Goal: Task Accomplishment & Management: Manage account settings

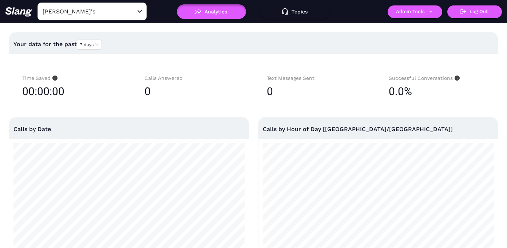
click at [83, 15] on input "[PERSON_NAME]'s" at bounding box center [81, 11] width 80 height 11
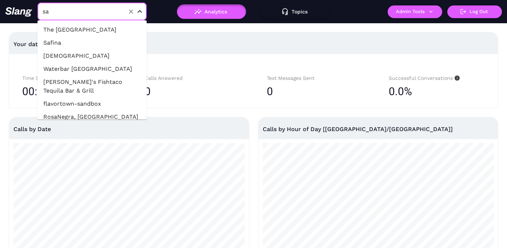
type input "s"
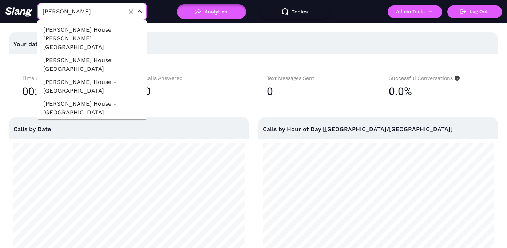
type input "[PERSON_NAME]"
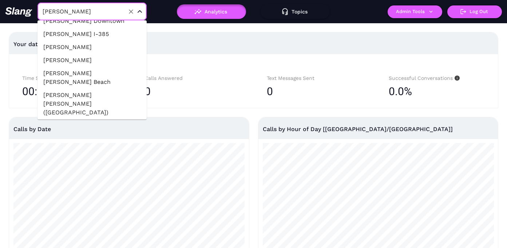
scroll to position [382, 0]
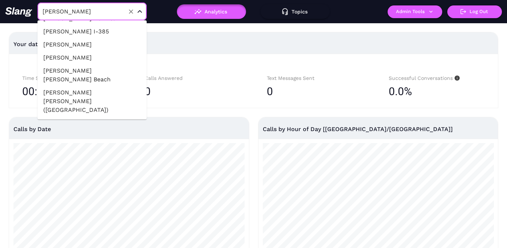
click at [80, 117] on li "[PERSON_NAME] House [GEOGRAPHIC_DATA]" at bounding box center [91, 128] width 109 height 22
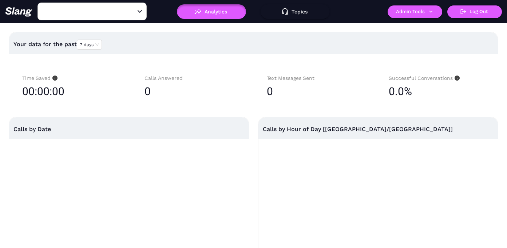
type input "[PERSON_NAME] House [GEOGRAPHIC_DATA]"
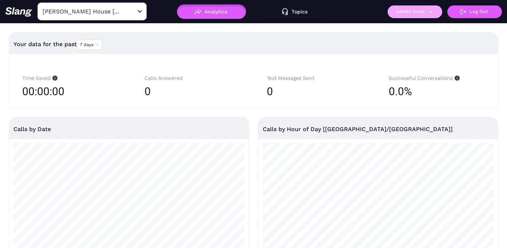
click at [415, 16] on button "Admin Tools" at bounding box center [414, 11] width 55 height 13
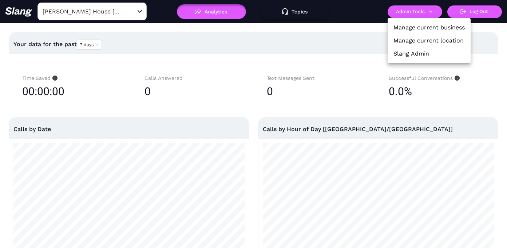
click at [412, 25] on link "Manage current business" at bounding box center [428, 27] width 71 height 9
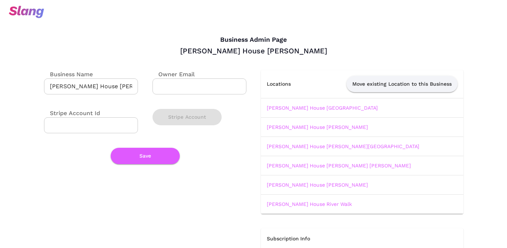
click at [124, 89] on input "[PERSON_NAME] House [PERSON_NAME]" at bounding box center [91, 87] width 94 height 16
click at [290, 107] on link "[PERSON_NAME] House [GEOGRAPHIC_DATA]" at bounding box center [322, 108] width 111 height 6
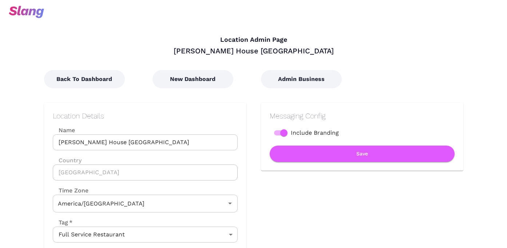
type input "Eastern Time"
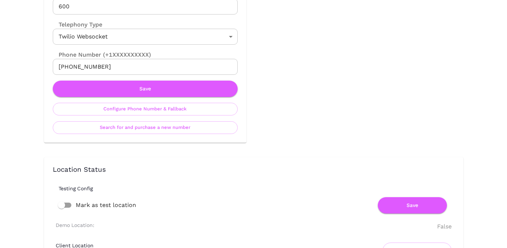
scroll to position [403, 0]
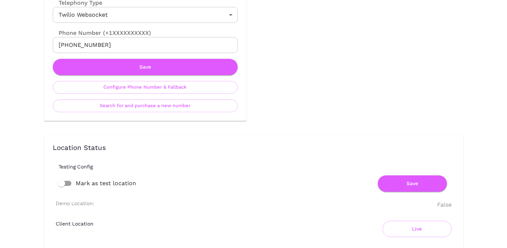
click at [83, 47] on input "[PHONE_NUMBER]" at bounding box center [145, 45] width 185 height 16
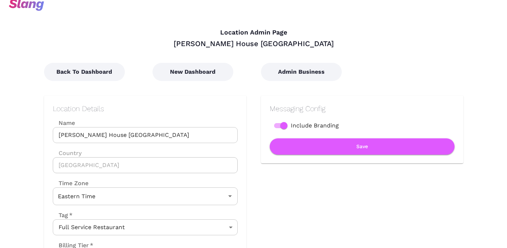
scroll to position [0, 0]
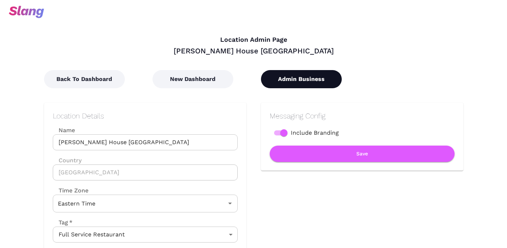
click at [298, 81] on button "Admin Business" at bounding box center [301, 79] width 81 height 18
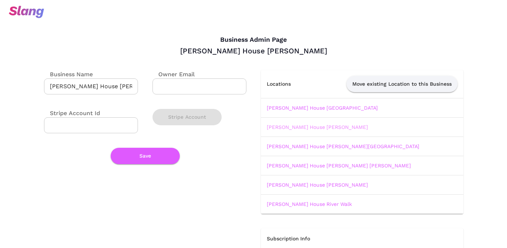
click at [296, 125] on link "[PERSON_NAME] House [PERSON_NAME]" at bounding box center [317, 127] width 101 height 6
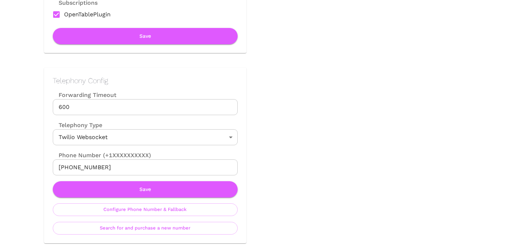
scroll to position [281, 0]
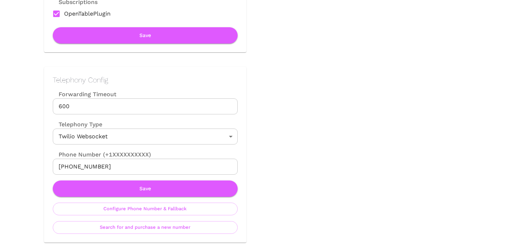
click at [190, 171] on input "[PHONE_NUMBER]" at bounding box center [145, 167] width 185 height 16
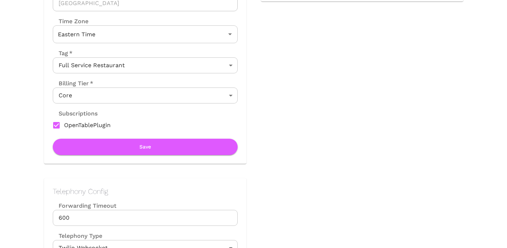
scroll to position [0, 0]
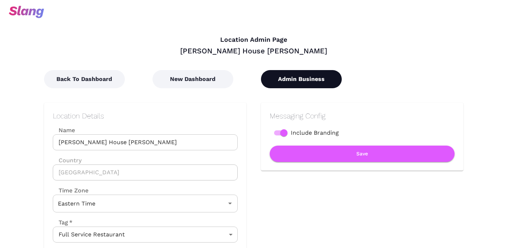
click at [297, 76] on button "Admin Business" at bounding box center [301, 79] width 81 height 18
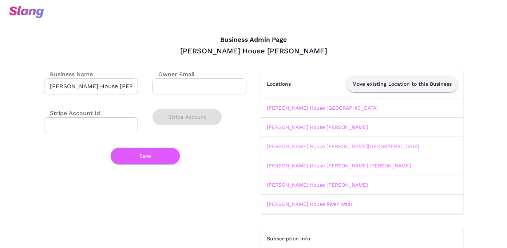
click at [289, 146] on link "[PERSON_NAME] House [PERSON_NAME][GEOGRAPHIC_DATA]" at bounding box center [343, 147] width 152 height 6
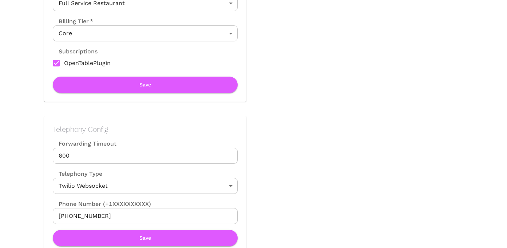
scroll to position [273, 0]
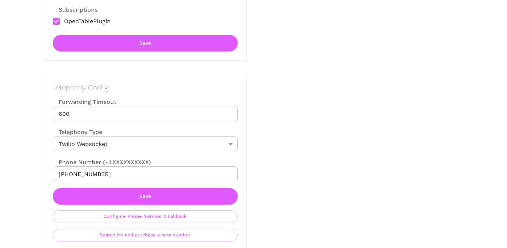
click at [200, 177] on input "[PHONE_NUMBER]" at bounding box center [145, 175] width 185 height 16
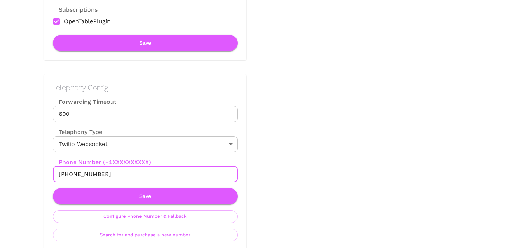
scroll to position [0, 0]
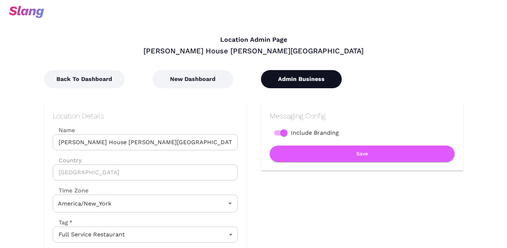
click at [300, 87] on button "Admin Business" at bounding box center [301, 79] width 81 height 18
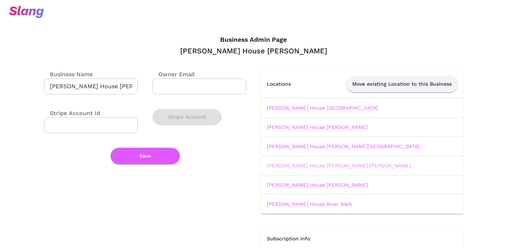
click at [293, 166] on link "[PERSON_NAME] House [PERSON_NAME] [PERSON_NAME]" at bounding box center [339, 166] width 144 height 6
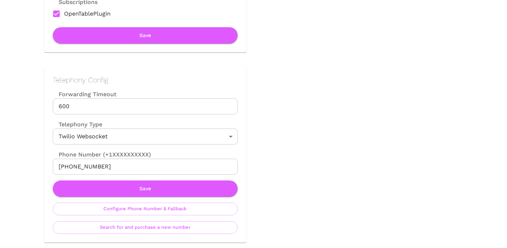
scroll to position [320, 0]
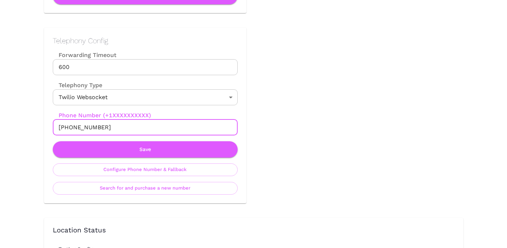
click at [170, 129] on input "[PHONE_NUMBER]" at bounding box center [145, 128] width 185 height 16
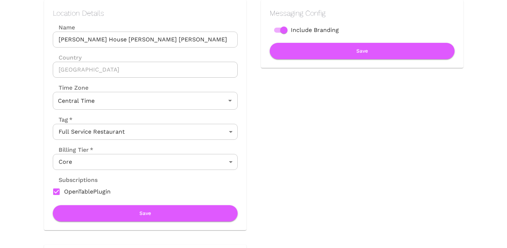
scroll to position [0, 0]
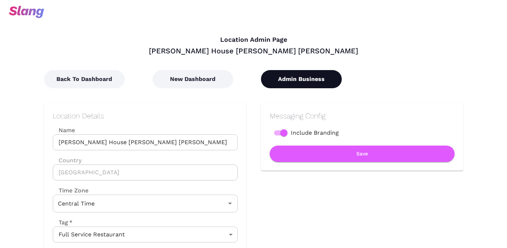
click at [307, 80] on button "Admin Business" at bounding box center [301, 79] width 81 height 18
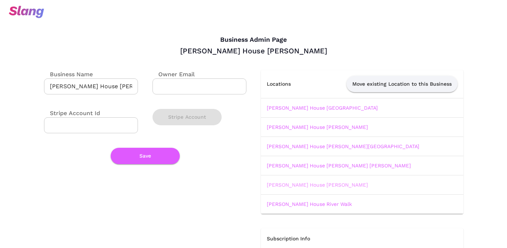
click at [294, 186] on link "[PERSON_NAME] House [PERSON_NAME]" at bounding box center [317, 185] width 101 height 6
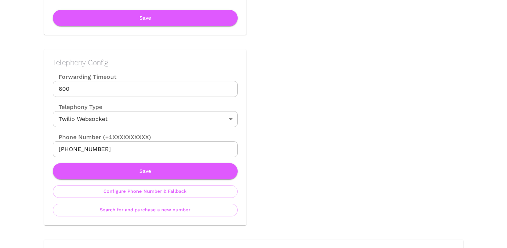
scroll to position [320, 0]
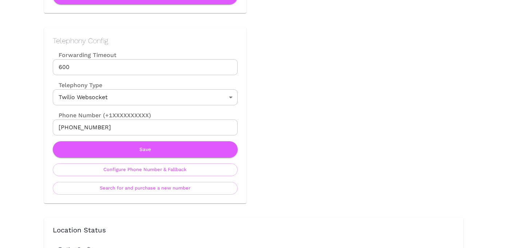
click at [95, 127] on input "[PHONE_NUMBER]" at bounding box center [145, 128] width 185 height 16
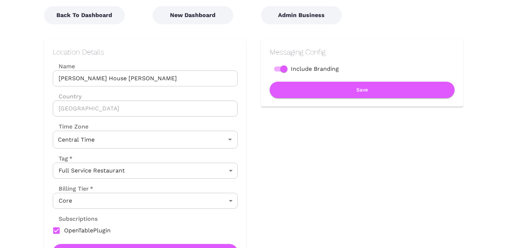
scroll to position [0, 0]
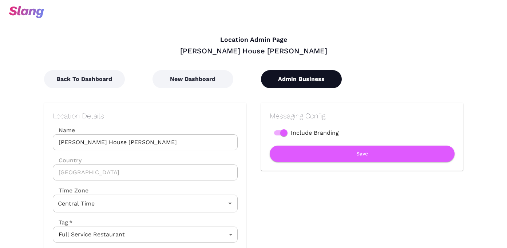
click at [302, 86] on button "Admin Business" at bounding box center [301, 79] width 81 height 18
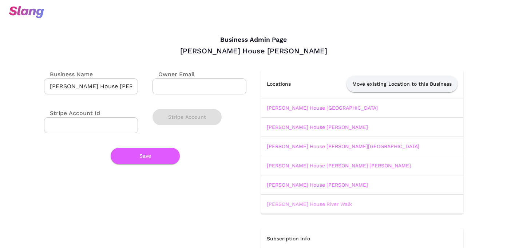
click at [299, 201] on link "[PERSON_NAME] House River Walk" at bounding box center [309, 204] width 85 height 6
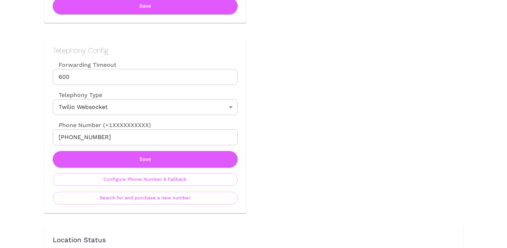
scroll to position [330, 0]
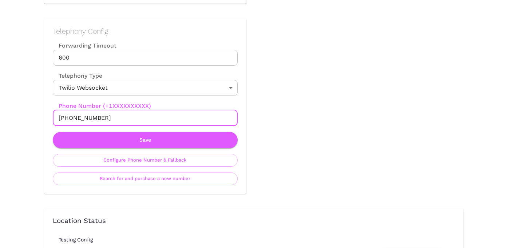
click at [127, 118] on input "[PHONE_NUMBER]" at bounding box center [145, 118] width 185 height 16
